Goal: Task Accomplishment & Management: Manage account settings

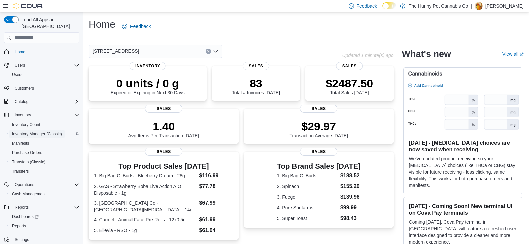
click at [44, 131] on span "Inventory Manager (Classic)" at bounding box center [37, 133] width 50 height 5
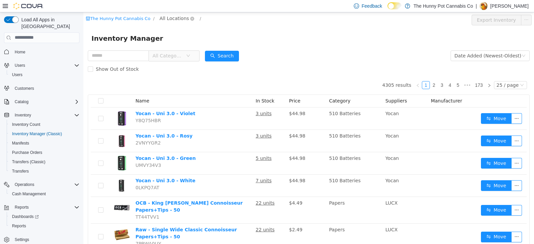
click at [165, 20] on span "All Locations" at bounding box center [173, 17] width 29 height 7
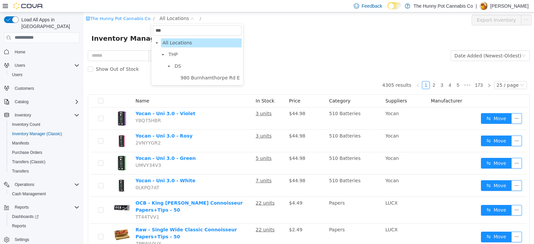
type input "***"
click at [222, 18] on div "The Hunny Pot Cannabis Co / All Locations /" at bounding box center [271, 18] width 371 height 8
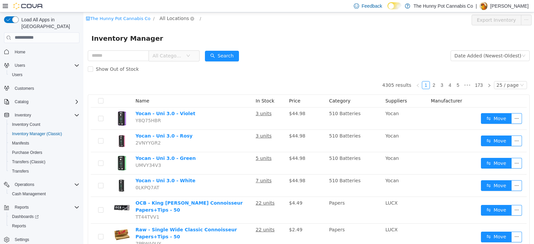
click at [171, 17] on span "All Locations" at bounding box center [173, 17] width 29 height 7
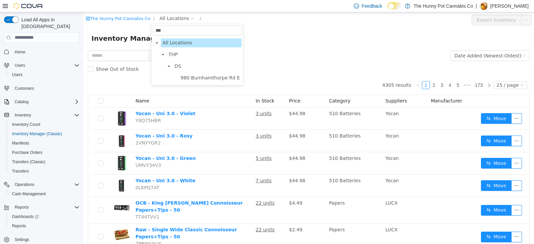
type input "***"
click at [217, 21] on div "The Hunny Pot Cannabis Co / All Locations /" at bounding box center [271, 18] width 371 height 8
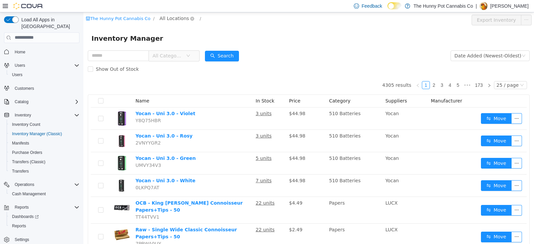
click at [173, 17] on span "All Locations" at bounding box center [173, 17] width 29 height 7
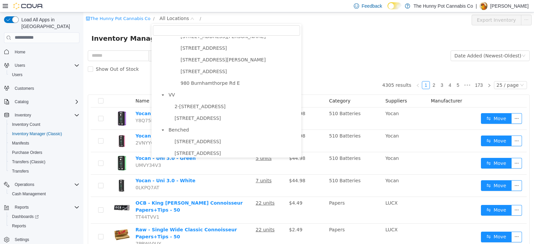
scroll to position [420, 0]
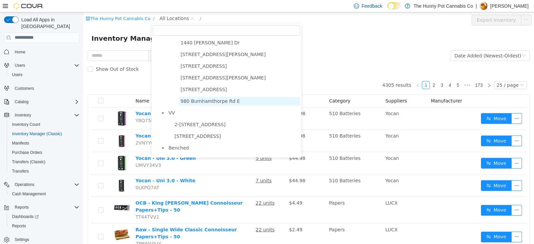
click at [207, 103] on span "980 Burnhamthorpe Rd E" at bounding box center [210, 100] width 59 height 5
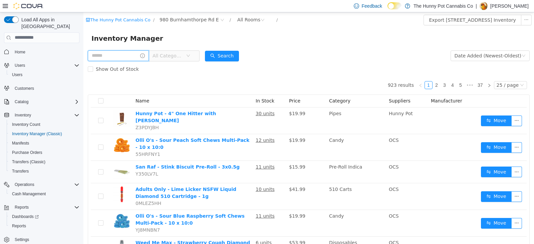
click at [132, 55] on input "text" at bounding box center [118, 55] width 61 height 11
type input "******"
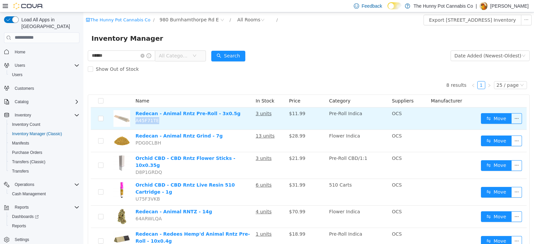
drag, startPoint x: 157, startPoint y: 120, endPoint x: 133, endPoint y: 125, distance: 24.1
click at [133, 125] on td "Redecan - Animal Rntz Pre-Roll - 3x0.5g A45F71TE" at bounding box center [193, 118] width 120 height 22
copy span "A45F71TE"
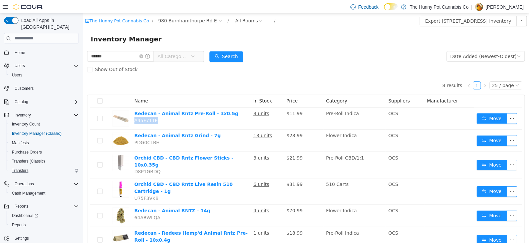
scroll to position [0, 0]
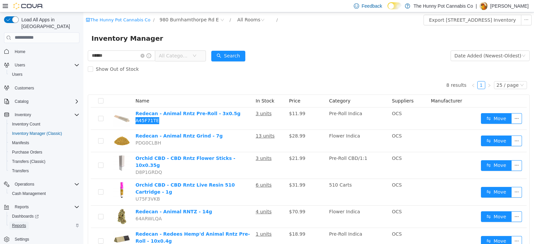
click at [16, 223] on span "Reports" at bounding box center [19, 225] width 14 height 5
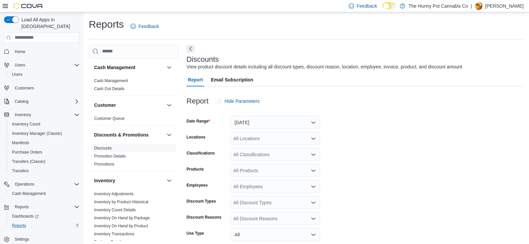
scroll to position [15, 0]
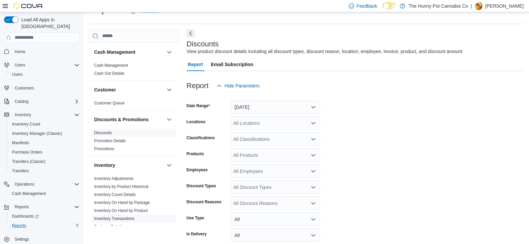
click at [122, 218] on link "Inventory Transactions" at bounding box center [114, 218] width 40 height 5
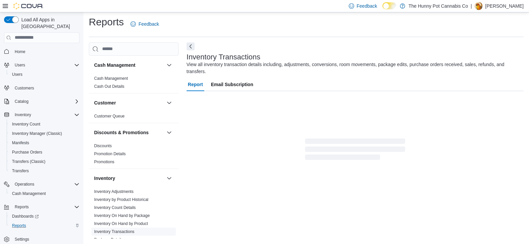
scroll to position [15, 0]
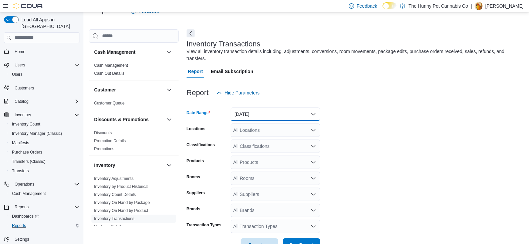
click at [261, 107] on button "[DATE]" at bounding box center [275, 113] width 89 height 13
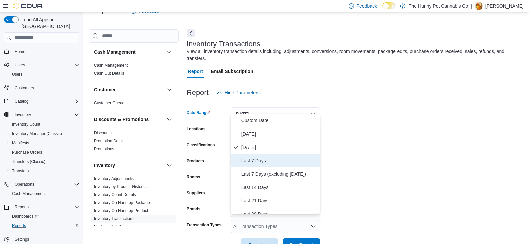
click at [268, 164] on span "Last 7 Days" at bounding box center [279, 160] width 76 height 8
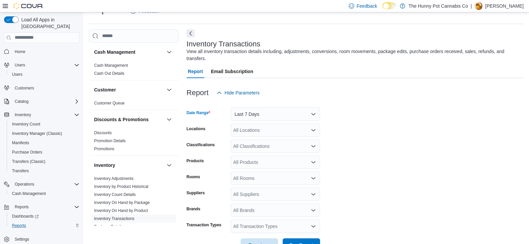
click at [255, 124] on div "All Locations" at bounding box center [275, 129] width 89 height 13
type input "***"
click at [264, 137] on span "980 Burnhamthorpe Rd E" at bounding box center [278, 134] width 53 height 7
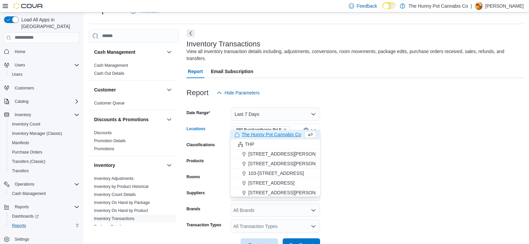
click at [397, 112] on form "Date Range Last 7 Days Locations [STREET_ADDRESS] Combo box. Selected. [STREET_…" at bounding box center [355, 175] width 337 height 152
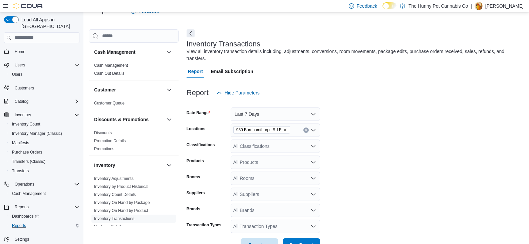
click at [256, 159] on div "All Products" at bounding box center [275, 161] width 89 height 13
paste input "********"
click at [273, 156] on div "******** Combo box. Selected. A45F71TE. Selected. Combo box input. All Products…" at bounding box center [275, 161] width 89 height 13
type input "*"
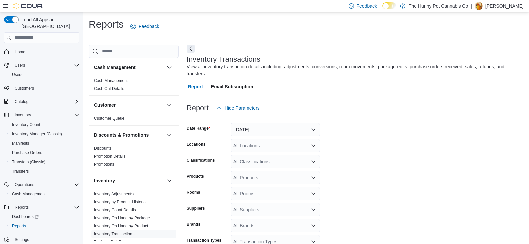
scroll to position [15, 0]
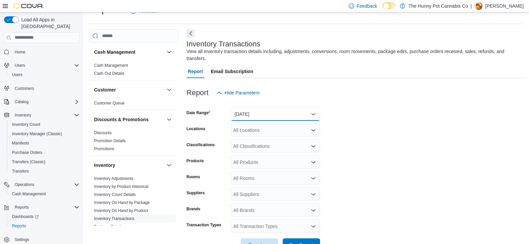
click at [267, 107] on button "[DATE]" at bounding box center [275, 113] width 89 height 13
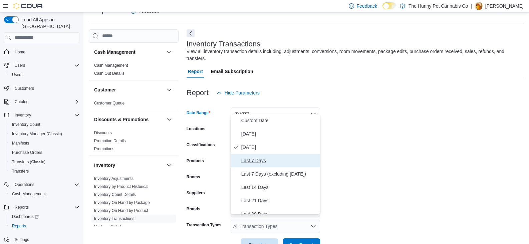
click at [262, 159] on span "Last 7 Days" at bounding box center [279, 160] width 76 height 8
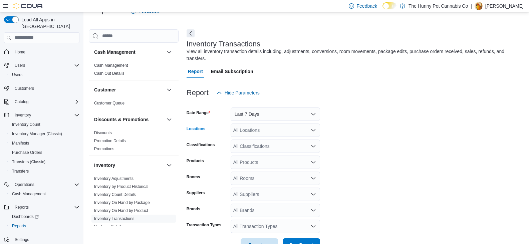
click at [252, 124] on div "All Locations" at bounding box center [275, 129] width 89 height 13
type input "***"
click at [258, 123] on div "***" at bounding box center [275, 129] width 89 height 13
click at [267, 130] on button "980 Burnhamthorpe Rd E" at bounding box center [275, 135] width 89 height 10
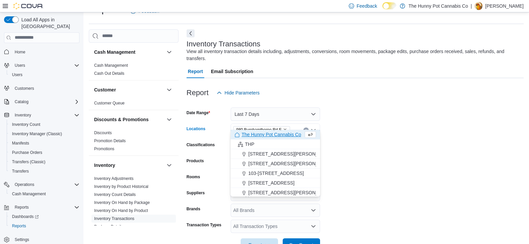
click at [360, 127] on form "Date Range Last 7 Days Locations [STREET_ADDRESS] Combo box. Selected. [STREET_…" at bounding box center [355, 175] width 337 height 152
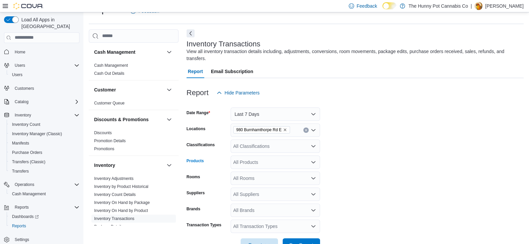
click at [255, 155] on div "All Products" at bounding box center [275, 161] width 89 height 13
paste input "********"
type input "********"
click at [271, 166] on div "Redecan - Anima...e-Roll - 3x0.5g" at bounding box center [275, 166] width 81 height 7
click at [424, 189] on form "Date Range Last 7 Days Locations [STREET_ADDRESS] E Classifications All Classif…" at bounding box center [355, 175] width 337 height 152
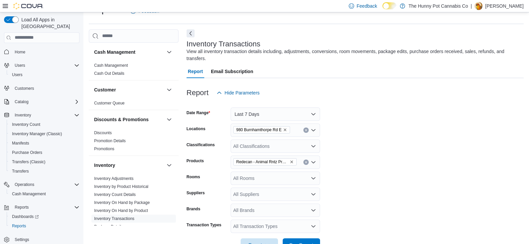
scroll to position [29, 0]
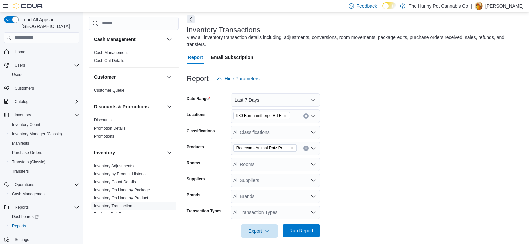
click at [300, 224] on span "Run Report" at bounding box center [301, 230] width 29 height 13
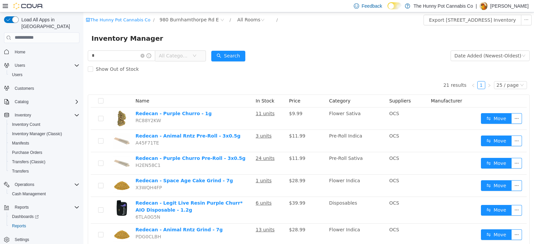
click at [123, 43] on span "Inventory Manager" at bounding box center [129, 38] width 76 height 11
click at [123, 53] on input "*" at bounding box center [121, 55] width 67 height 11
type input "******"
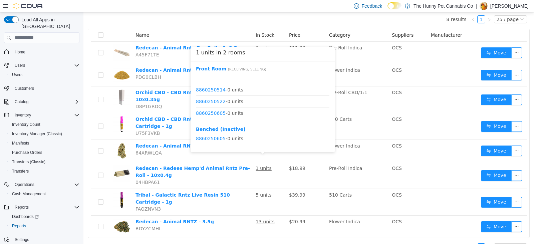
scroll to position [289, 0]
click at [216, 116] on link "8860250723" at bounding box center [211, 115] width 30 height 5
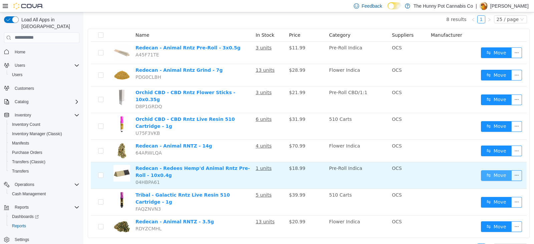
click at [492, 170] on button "Move" at bounding box center [496, 175] width 31 height 11
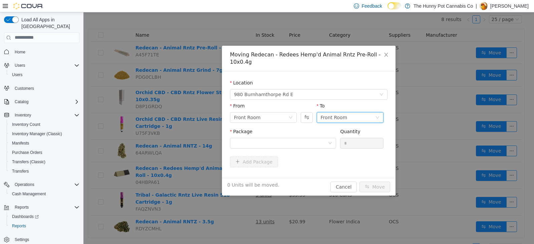
click at [334, 117] on div "Front Room" at bounding box center [334, 117] width 27 height 10
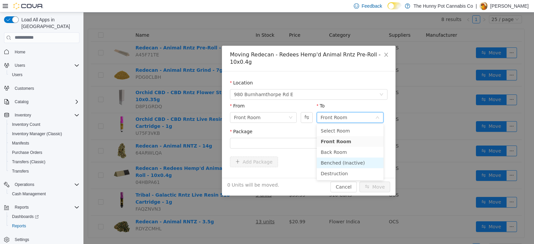
click at [344, 161] on li "Benched (Inactive)" at bounding box center [350, 162] width 67 height 11
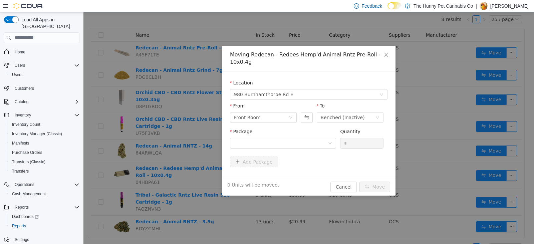
click at [292, 150] on div "Package" at bounding box center [283, 139] width 106 height 23
click at [292, 142] on div at bounding box center [281, 143] width 94 height 10
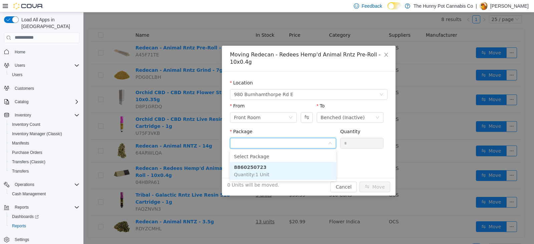
click at [283, 179] on li "8860250723 Quantity : 1 Unit" at bounding box center [283, 170] width 106 height 18
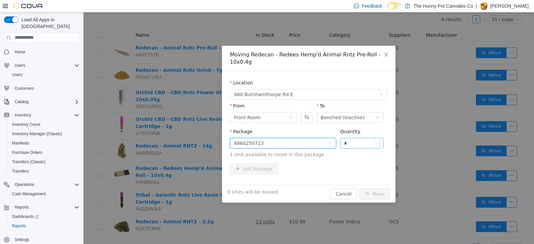
click at [358, 144] on input "*" at bounding box center [361, 143] width 43 height 10
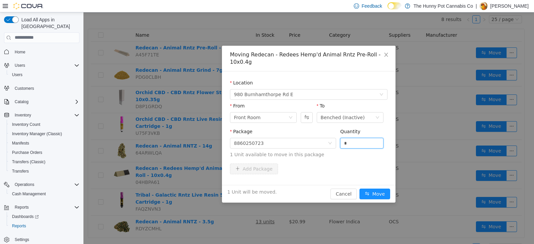
type input "*"
drag, startPoint x: 370, startPoint y: 186, endPoint x: 373, endPoint y: 193, distance: 6.9
click at [373, 193] on div "1 Unit will be moved. Cancel Move" at bounding box center [308, 194] width 173 height 18
click at [373, 193] on button "Move" at bounding box center [374, 193] width 31 height 11
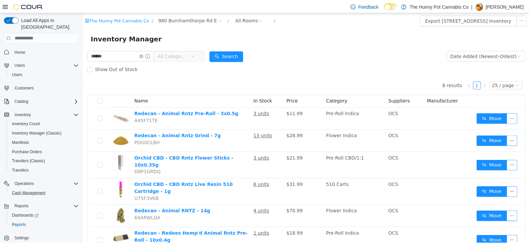
scroll to position [0, 0]
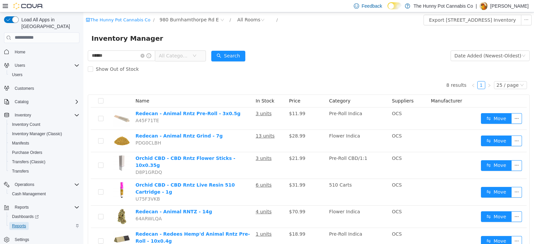
click at [20, 223] on span "Reports" at bounding box center [19, 225] width 14 height 5
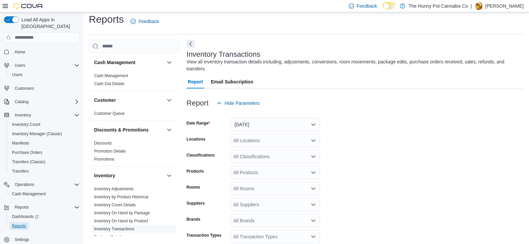
scroll to position [15, 0]
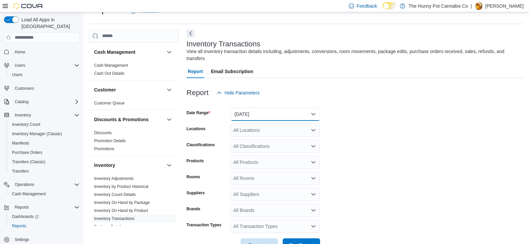
click at [259, 107] on button "[DATE]" at bounding box center [275, 113] width 89 height 13
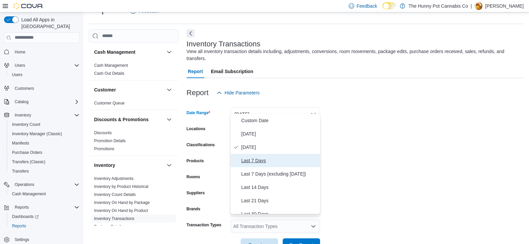
click at [270, 157] on span "Last 7 Days" at bounding box center [279, 160] width 76 height 8
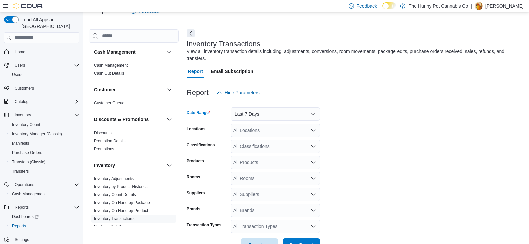
click at [253, 123] on div "All Locations" at bounding box center [275, 129] width 89 height 13
type input "***"
click at [281, 132] on span "980 Burnhamthorpe Rd E" at bounding box center [278, 134] width 53 height 7
click at [403, 123] on form "Date Range Last 7 Days Locations [STREET_ADDRESS] E Classifications All Classif…" at bounding box center [355, 175] width 337 height 152
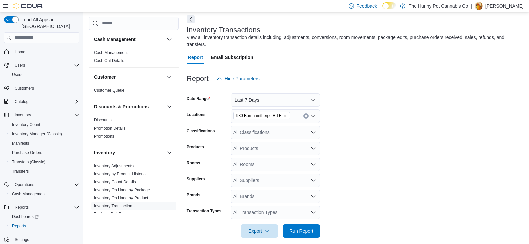
click at [286, 141] on div "All Products" at bounding box center [275, 147] width 89 height 13
click at [348, 181] on form "Date Range Last 7 Days Locations [STREET_ADDRESS] E Classifications All Classif…" at bounding box center [355, 161] width 337 height 152
click at [300, 227] on span "Run Report" at bounding box center [301, 230] width 24 height 7
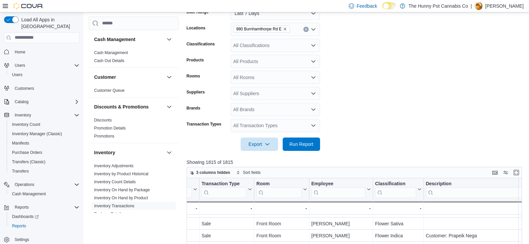
scroll to position [33, 525]
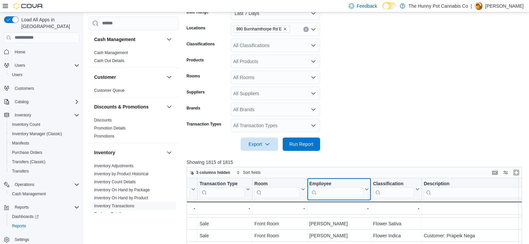
click at [336, 188] on input "search" at bounding box center [336, 192] width 54 height 11
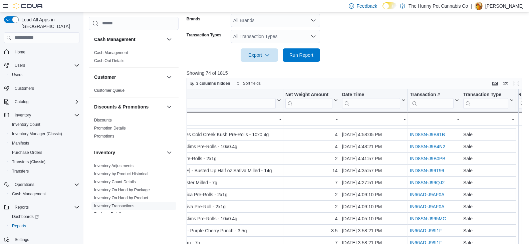
scroll to position [33, 179]
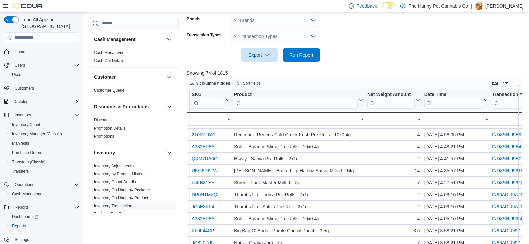
type input "******"
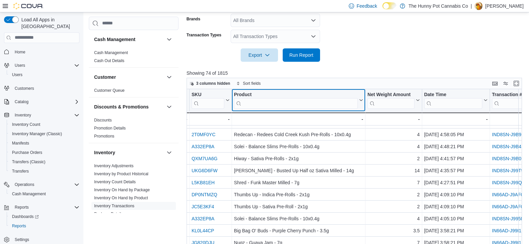
click at [270, 98] on input "search" at bounding box center [296, 103] width 124 height 11
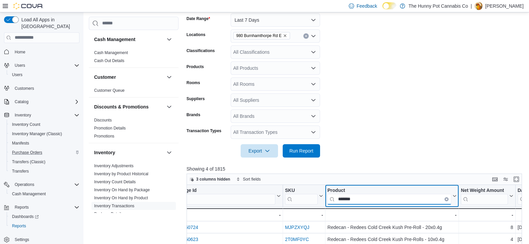
scroll to position [109, 0]
type input "*******"
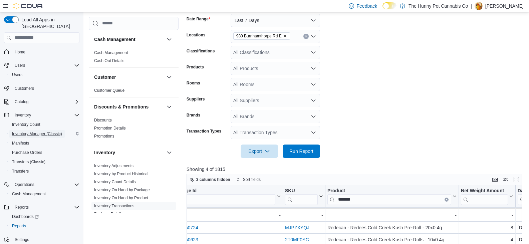
click at [51, 131] on span "Inventory Manager (Classic)" at bounding box center [37, 133] width 50 height 5
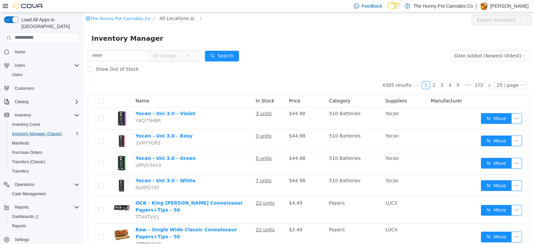
click at [169, 21] on span "All Locations" at bounding box center [173, 17] width 29 height 7
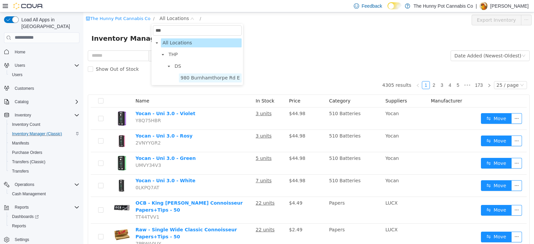
type input "***"
click at [217, 75] on span "980 Burnhamthorpe Rd E" at bounding box center [210, 77] width 59 height 5
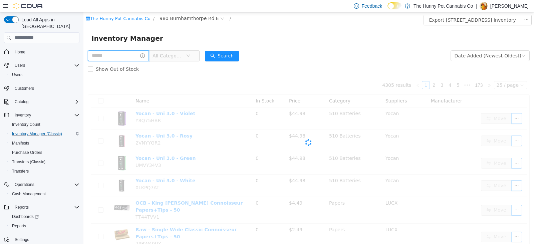
click at [123, 56] on input "text" at bounding box center [118, 55] width 61 height 11
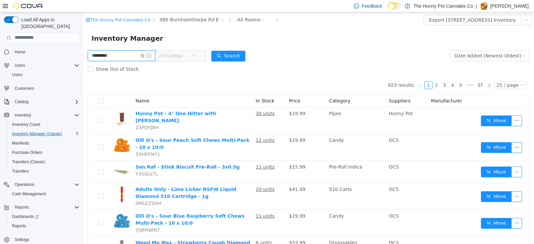
type input "*********"
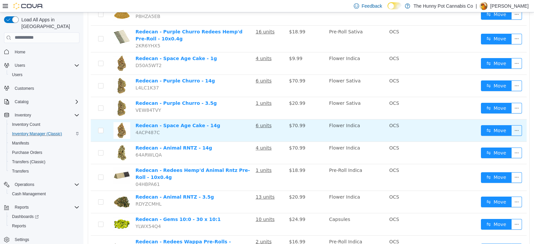
scroll to position [242, 0]
